Goal: Information Seeking & Learning: Learn about a topic

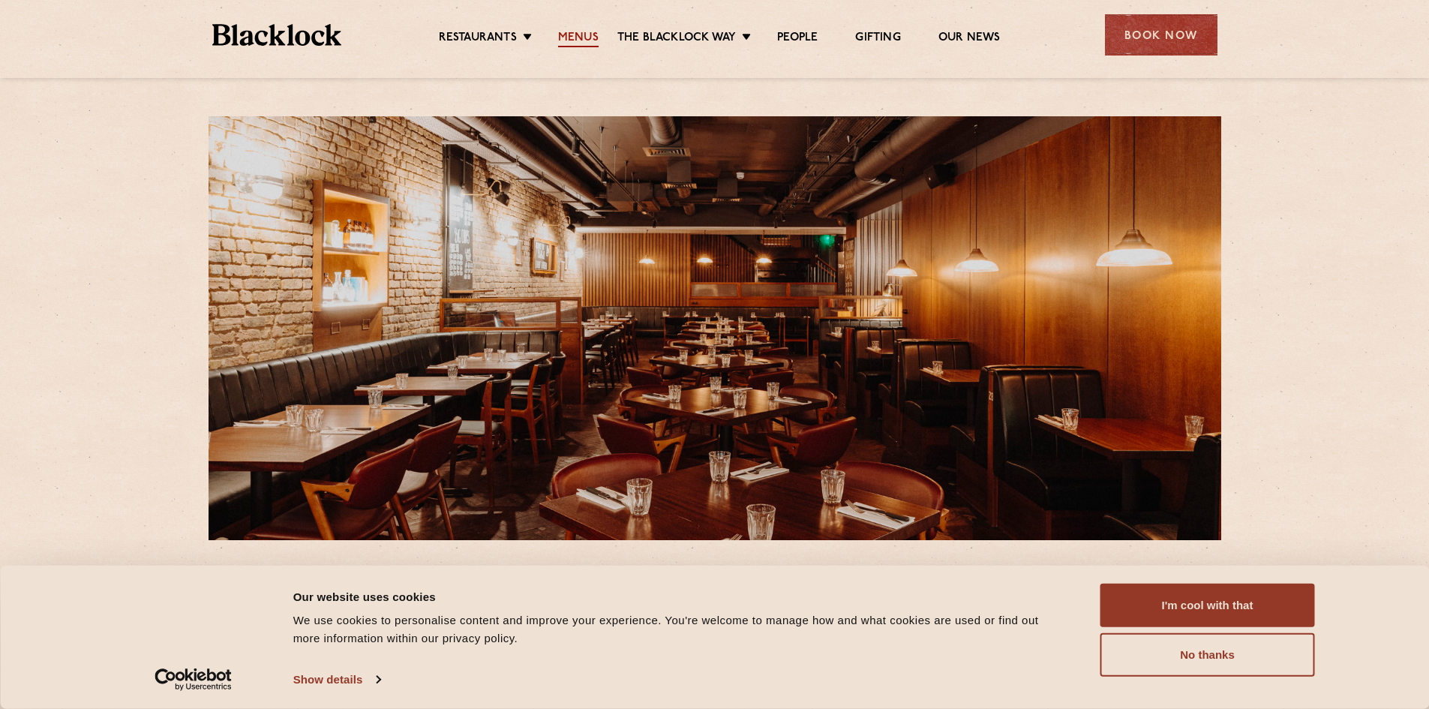
click at [582, 31] on link "Menus" at bounding box center [578, 39] width 41 height 17
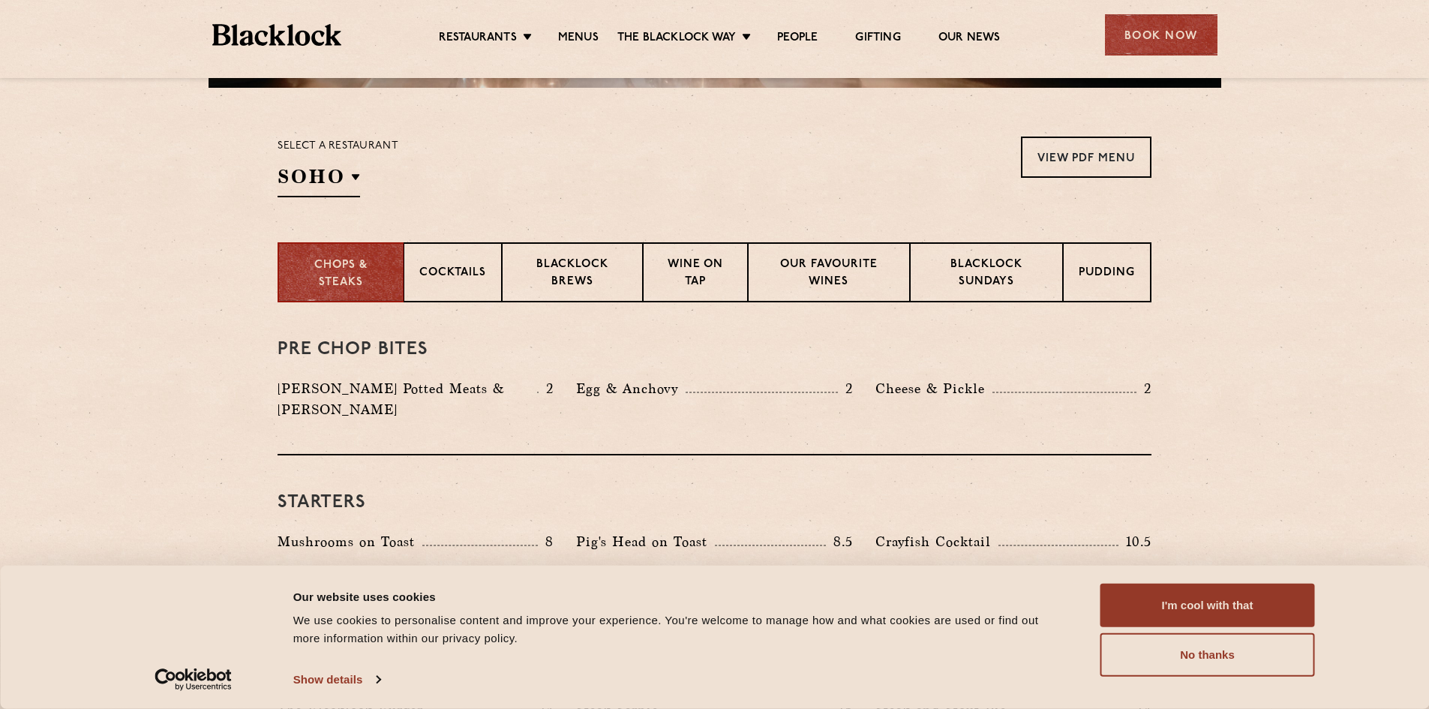
scroll to position [525, 0]
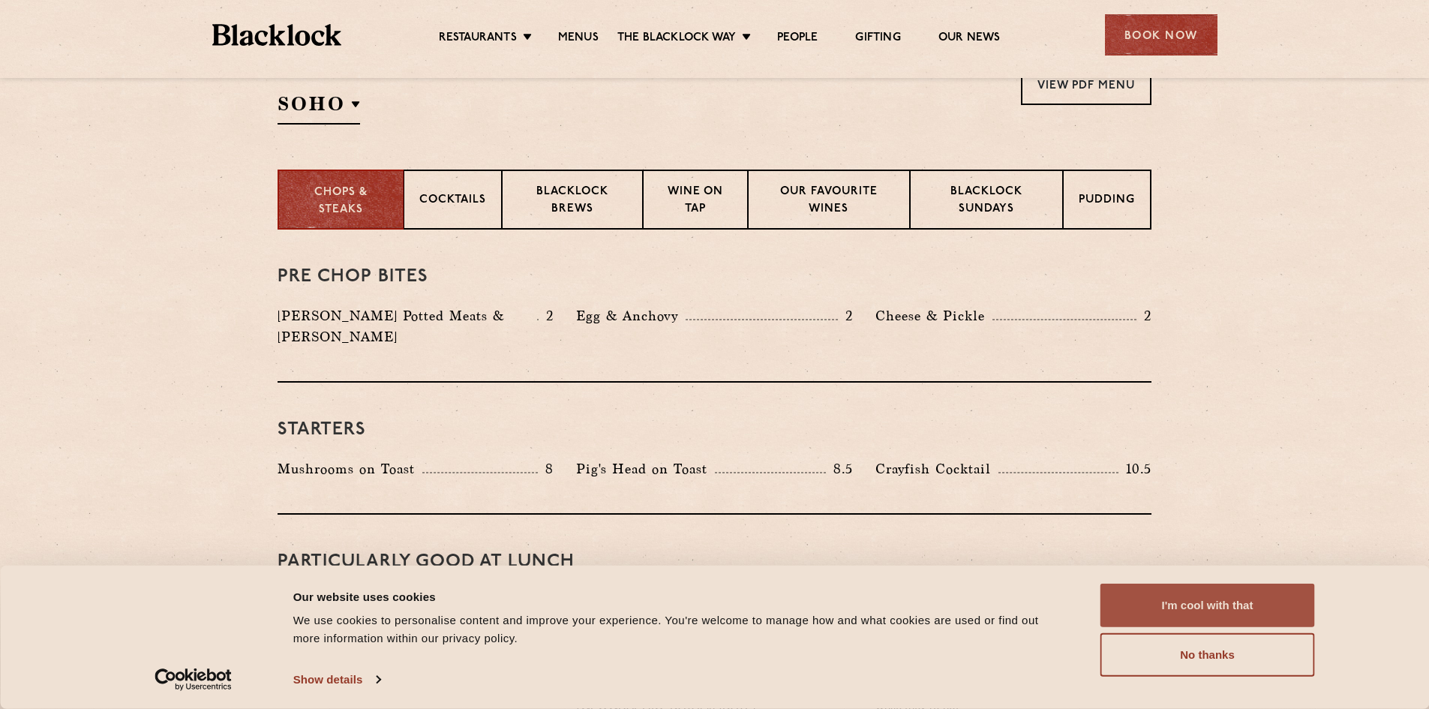
click at [1177, 598] on button "I'm cool with that" at bounding box center [1208, 606] width 215 height 44
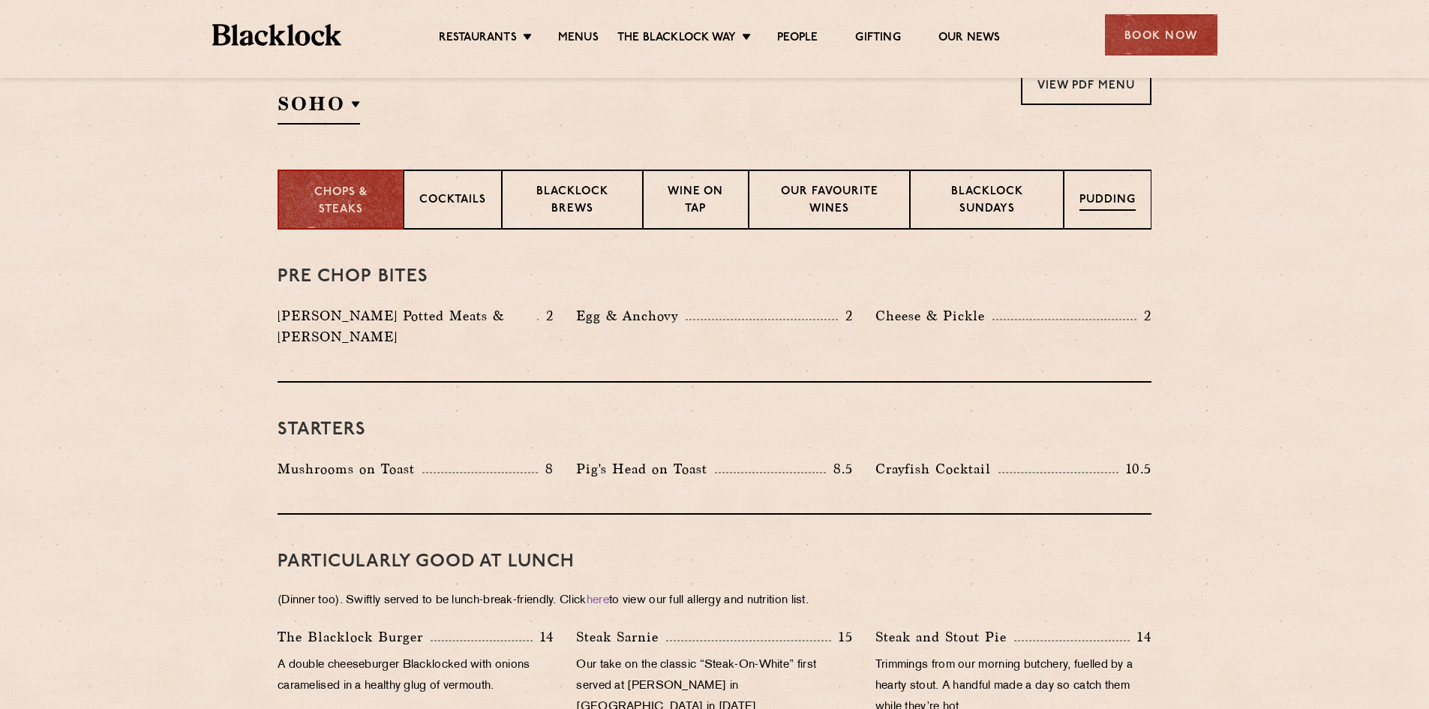
click at [1092, 191] on div "Pudding" at bounding box center [1108, 200] width 88 height 60
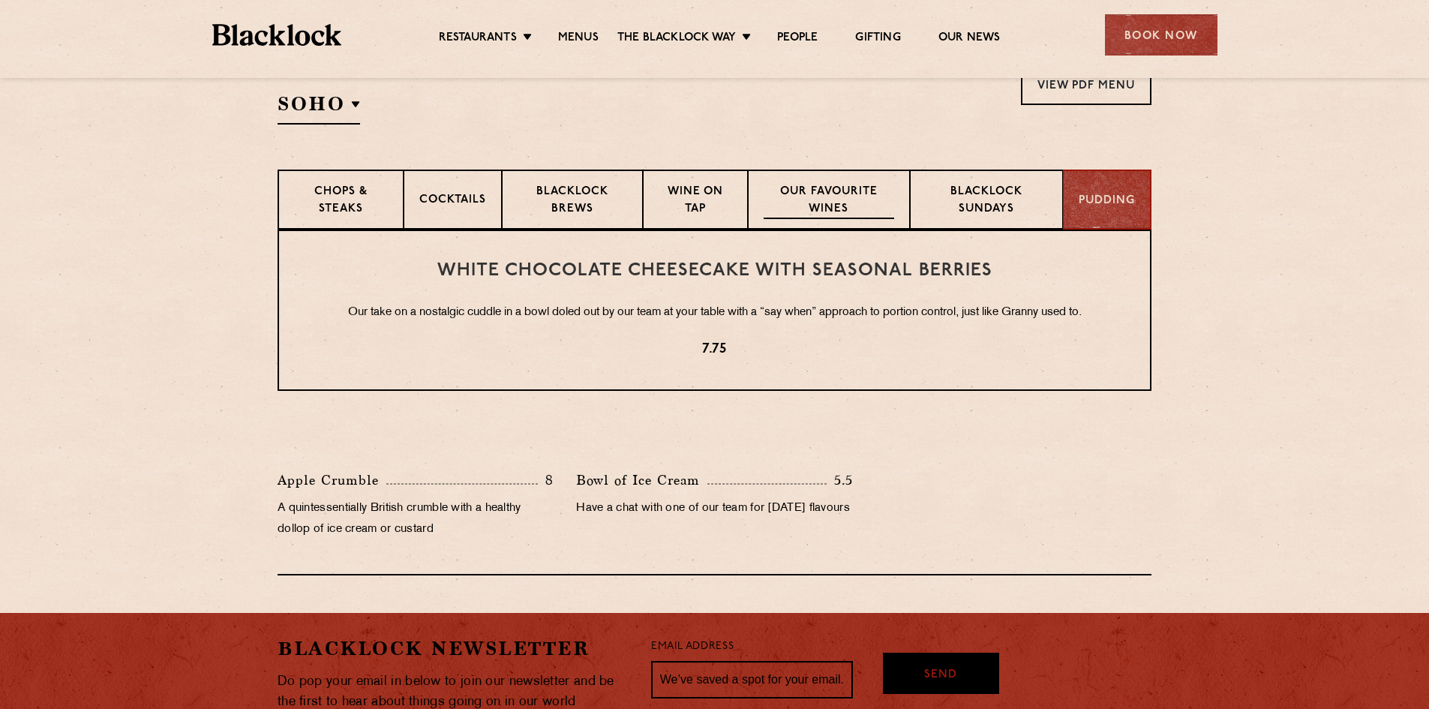
click at [840, 198] on p "Our favourite wines" at bounding box center [829, 201] width 130 height 35
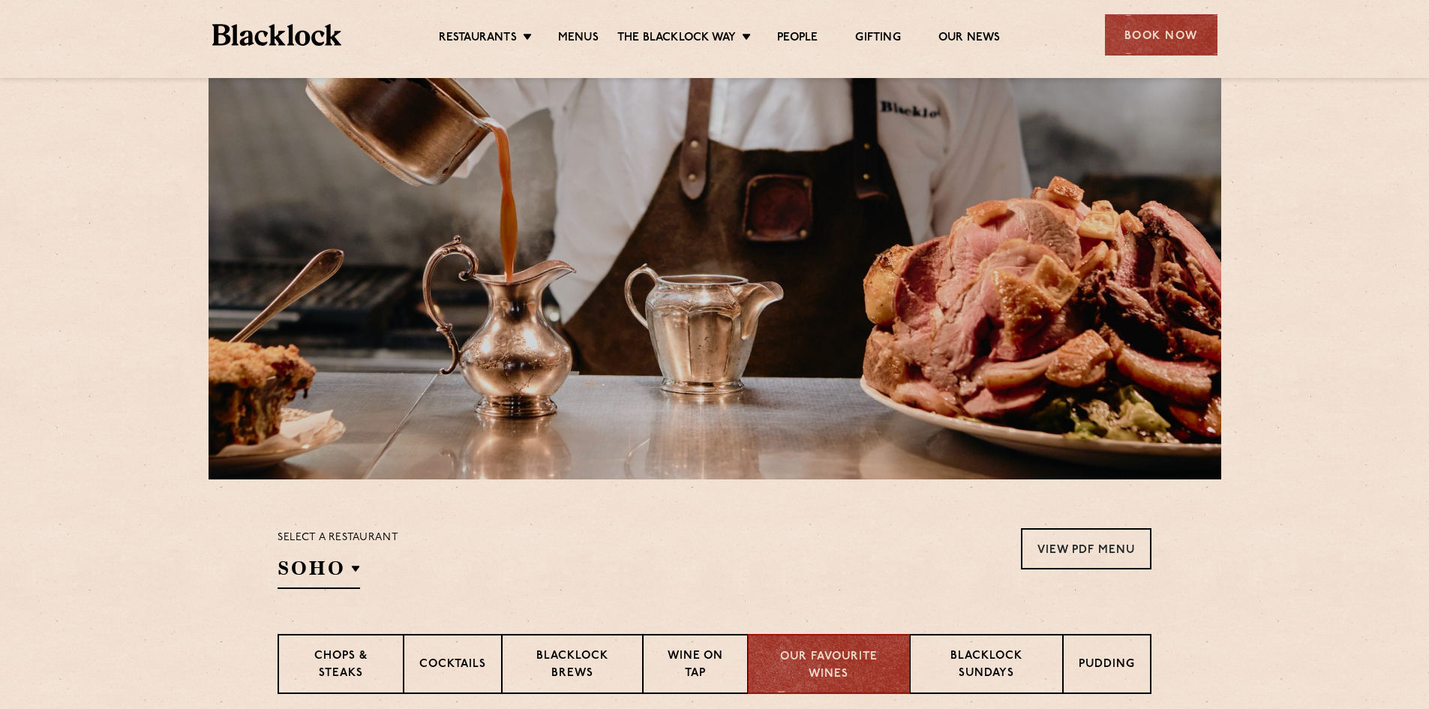
scroll to position [0, 0]
